Goal: Connect with others: Participate in discussion

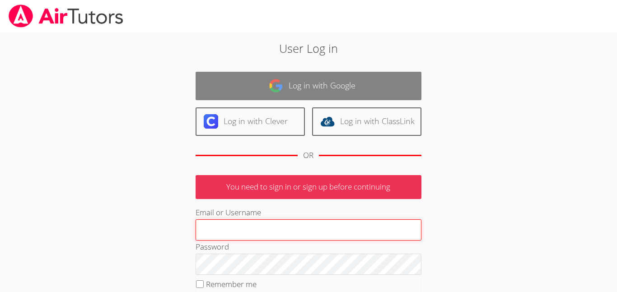
type input "Israel.Chavez-Ventura@d11.org"
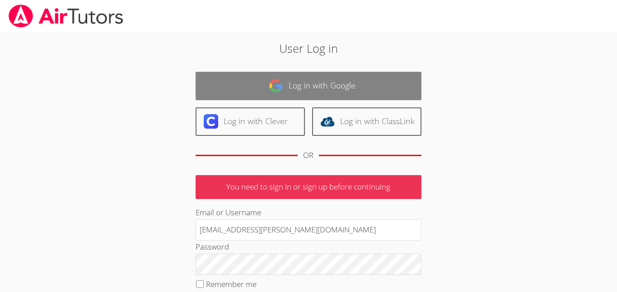
click at [380, 82] on link "Log in with Google" at bounding box center [309, 86] width 226 height 28
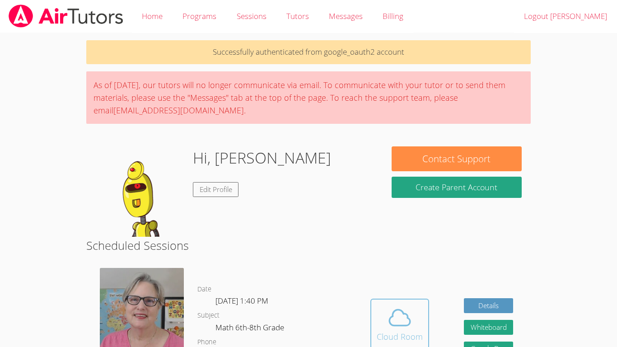
click at [398, 304] on button "Cloud Room" at bounding box center [399, 324] width 59 height 51
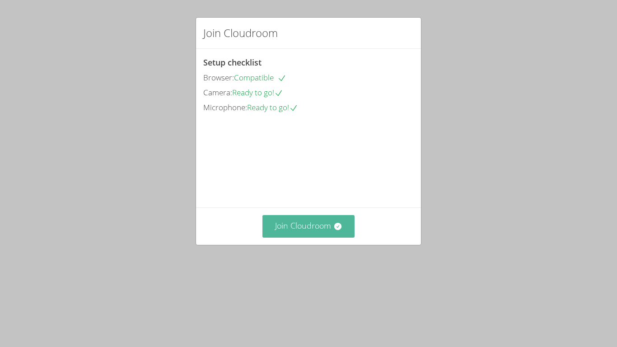
click at [300, 237] on button "Join Cloudroom" at bounding box center [308, 226] width 93 height 22
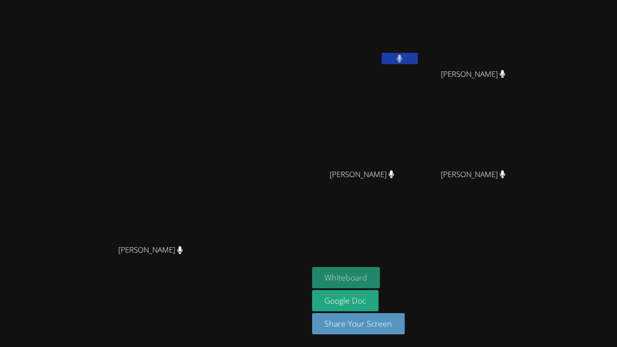
click at [380, 271] on button "Whiteboard" at bounding box center [346, 277] width 68 height 21
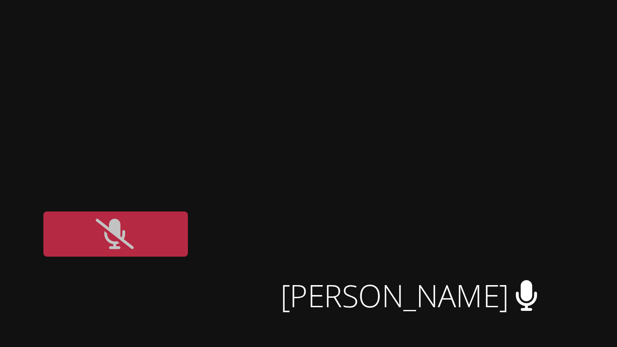
click at [418, 56] on button at bounding box center [400, 58] width 36 height 11
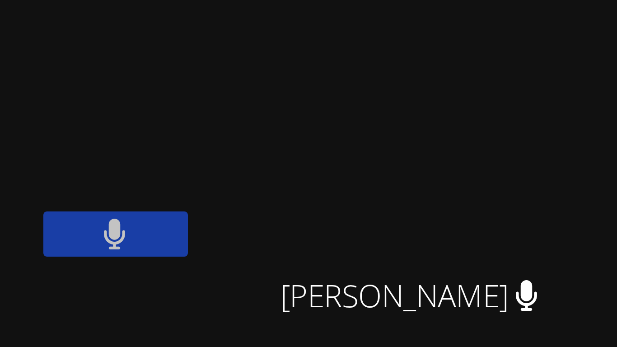
click at [418, 56] on button at bounding box center [400, 58] width 36 height 11
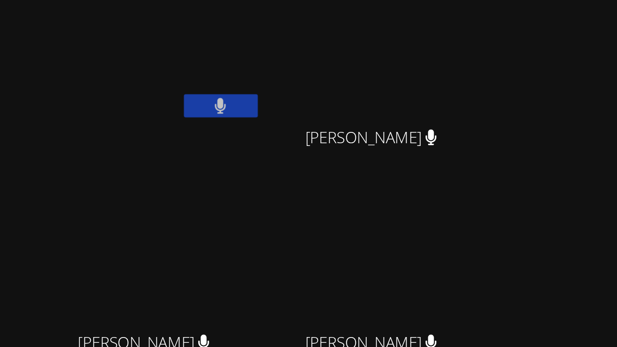
click at [403, 55] on icon at bounding box center [399, 59] width 5 height 8
click at [404, 55] on icon at bounding box center [399, 59] width 9 height 8
